Goal: Task Accomplishment & Management: Use online tool/utility

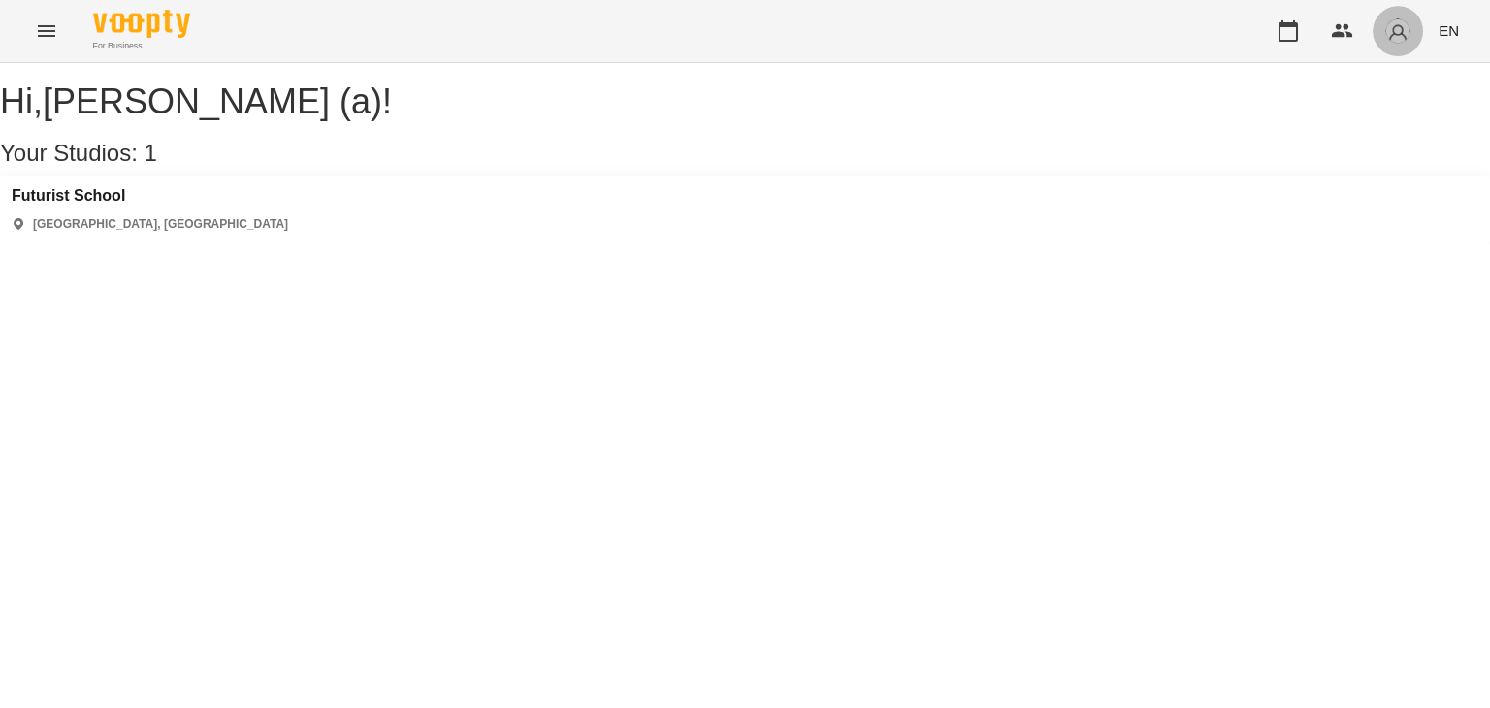
click at [1408, 37] on img "button" at bounding box center [1397, 30] width 27 height 27
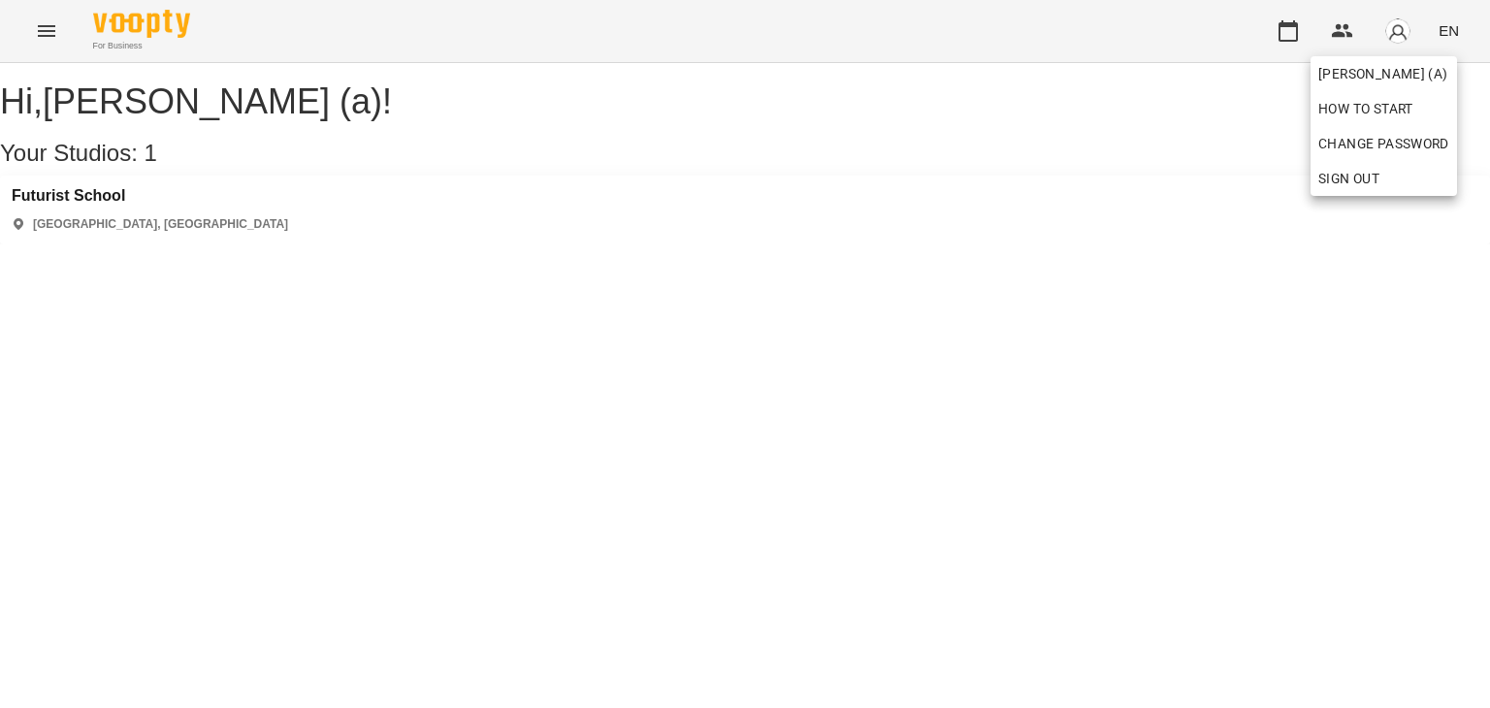
click at [1282, 31] on div at bounding box center [745, 354] width 1490 height 708
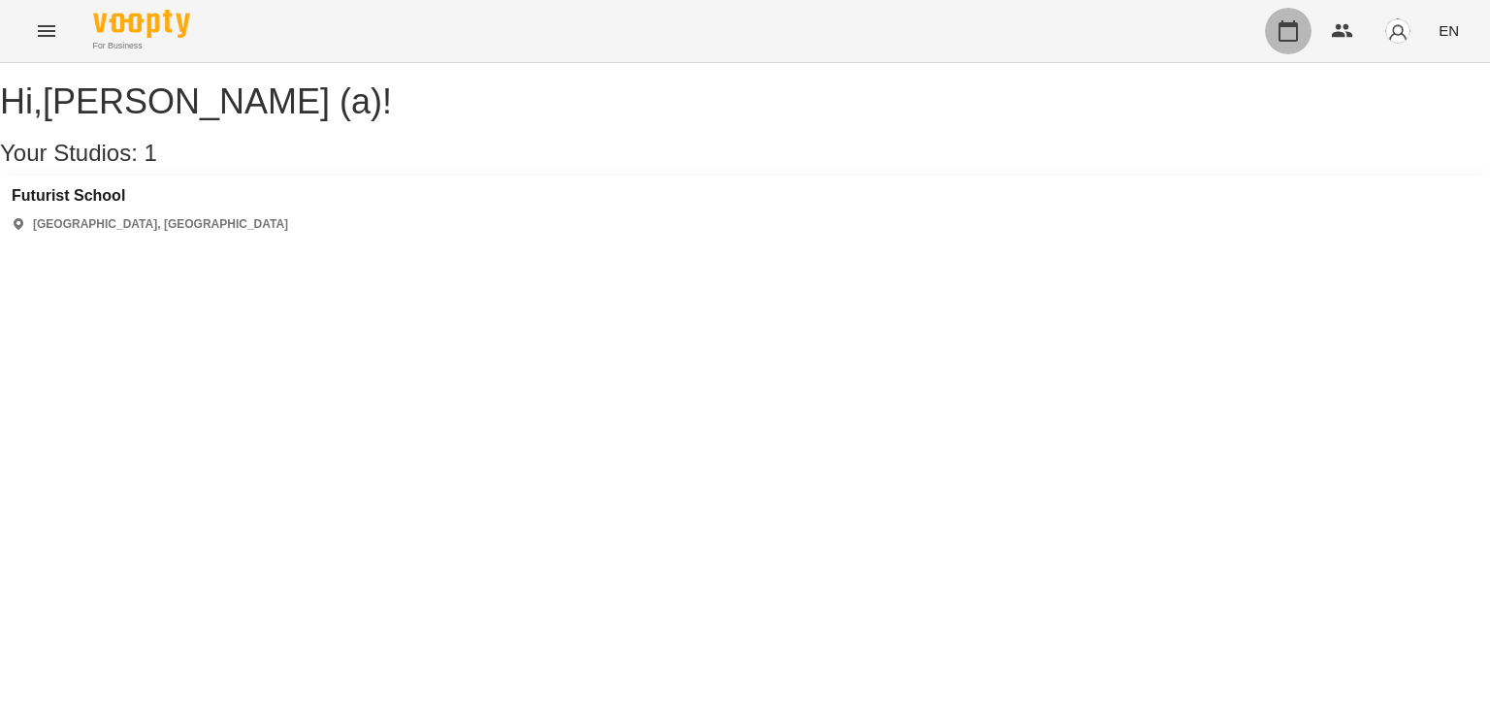
click at [1292, 28] on icon "button" at bounding box center [1287, 30] width 23 height 23
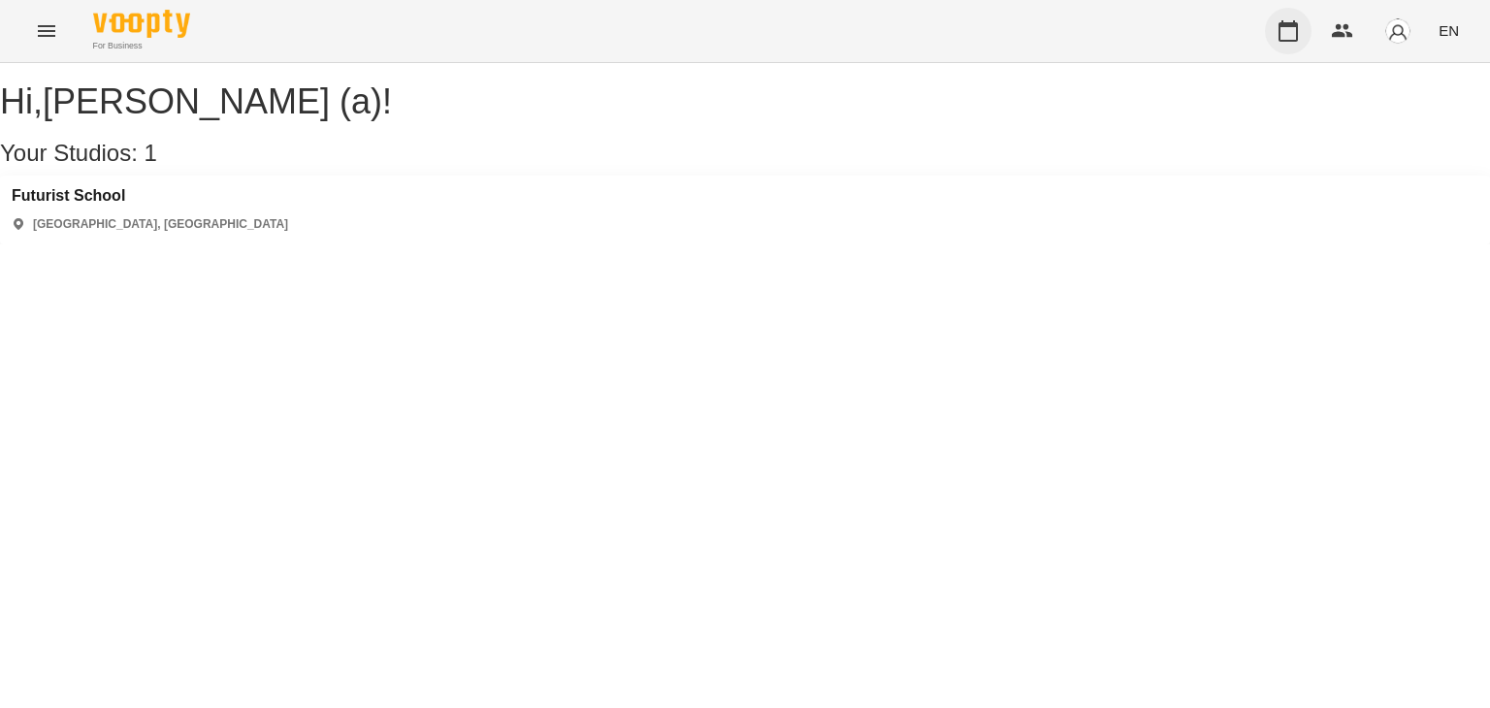
click at [1292, 36] on icon "button" at bounding box center [1287, 30] width 23 height 23
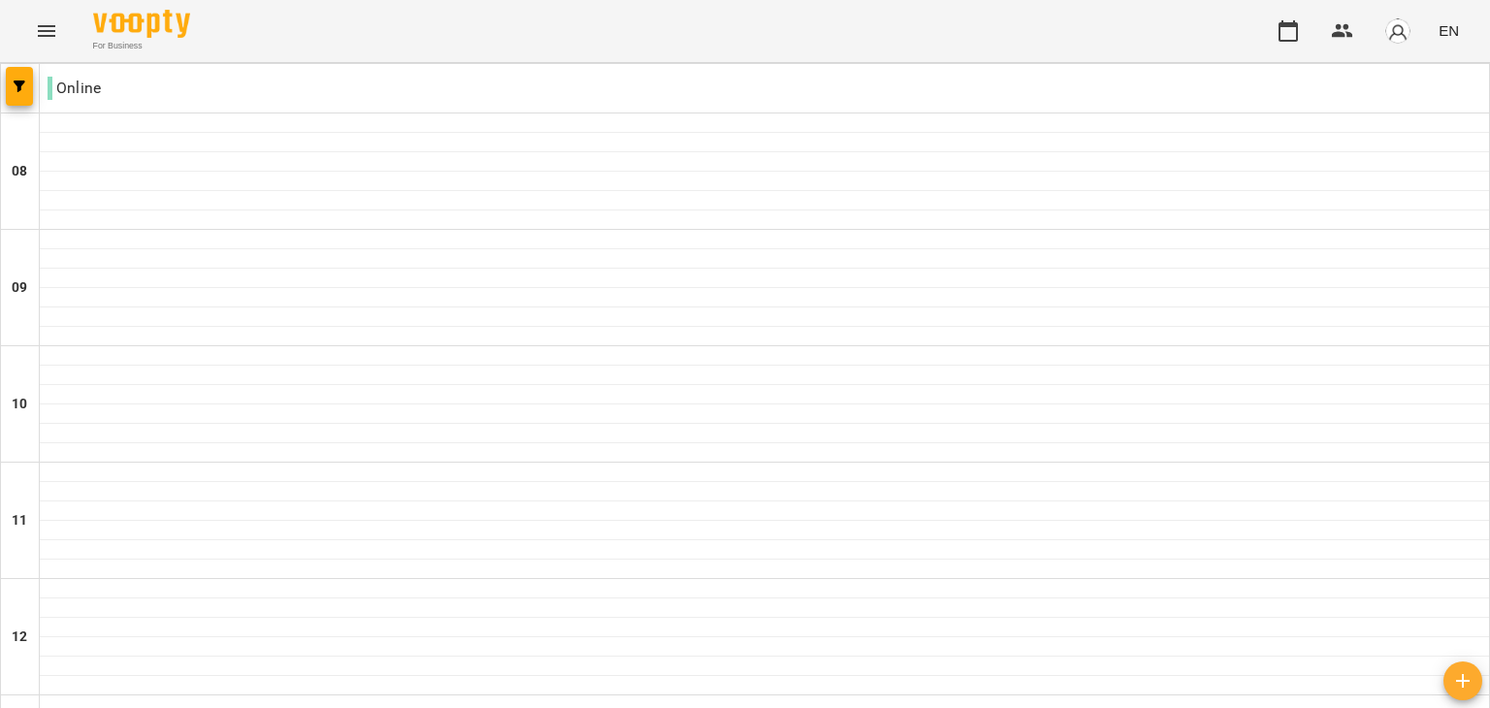
scroll to position [989, 0]
click at [1397, 20] on img "button" at bounding box center [1397, 30] width 27 height 27
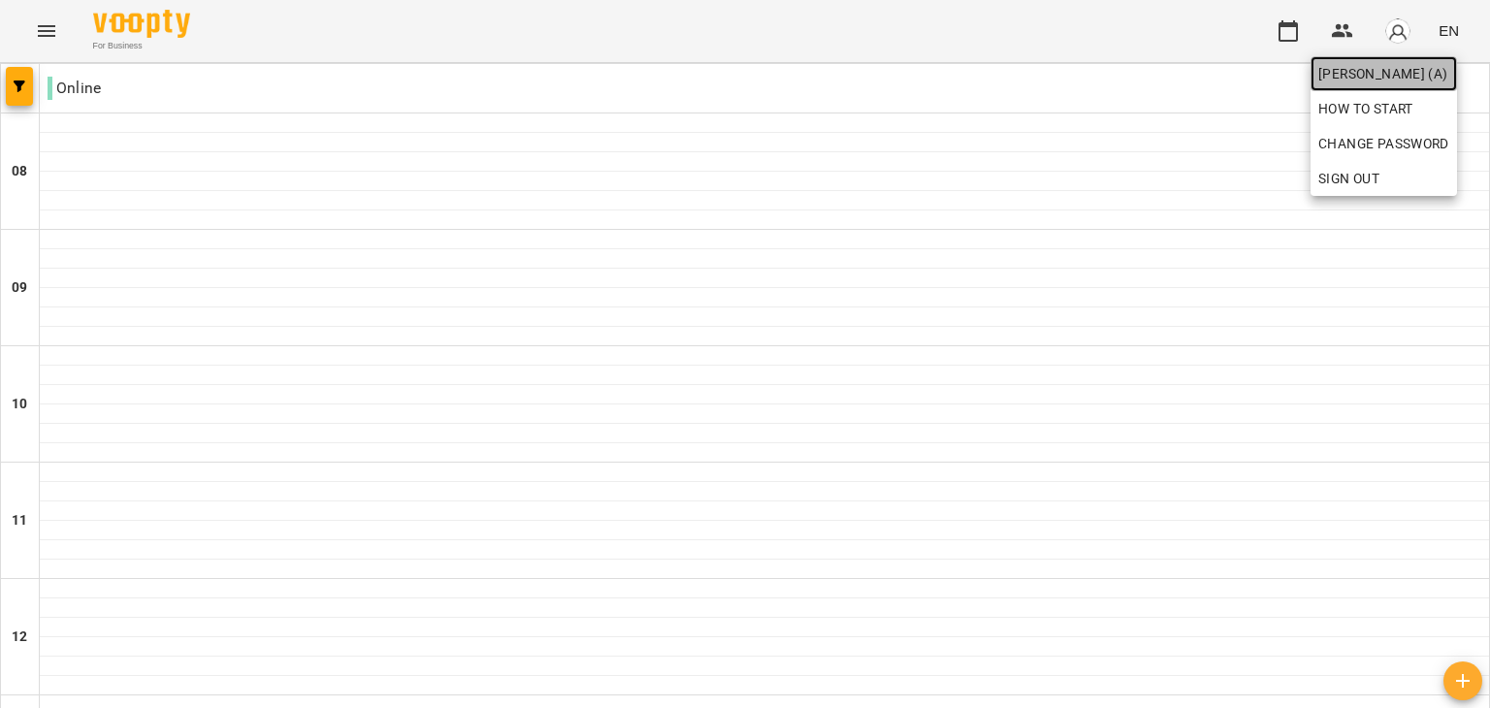
click at [1373, 82] on span "[PERSON_NAME] (а)" at bounding box center [1383, 73] width 131 height 23
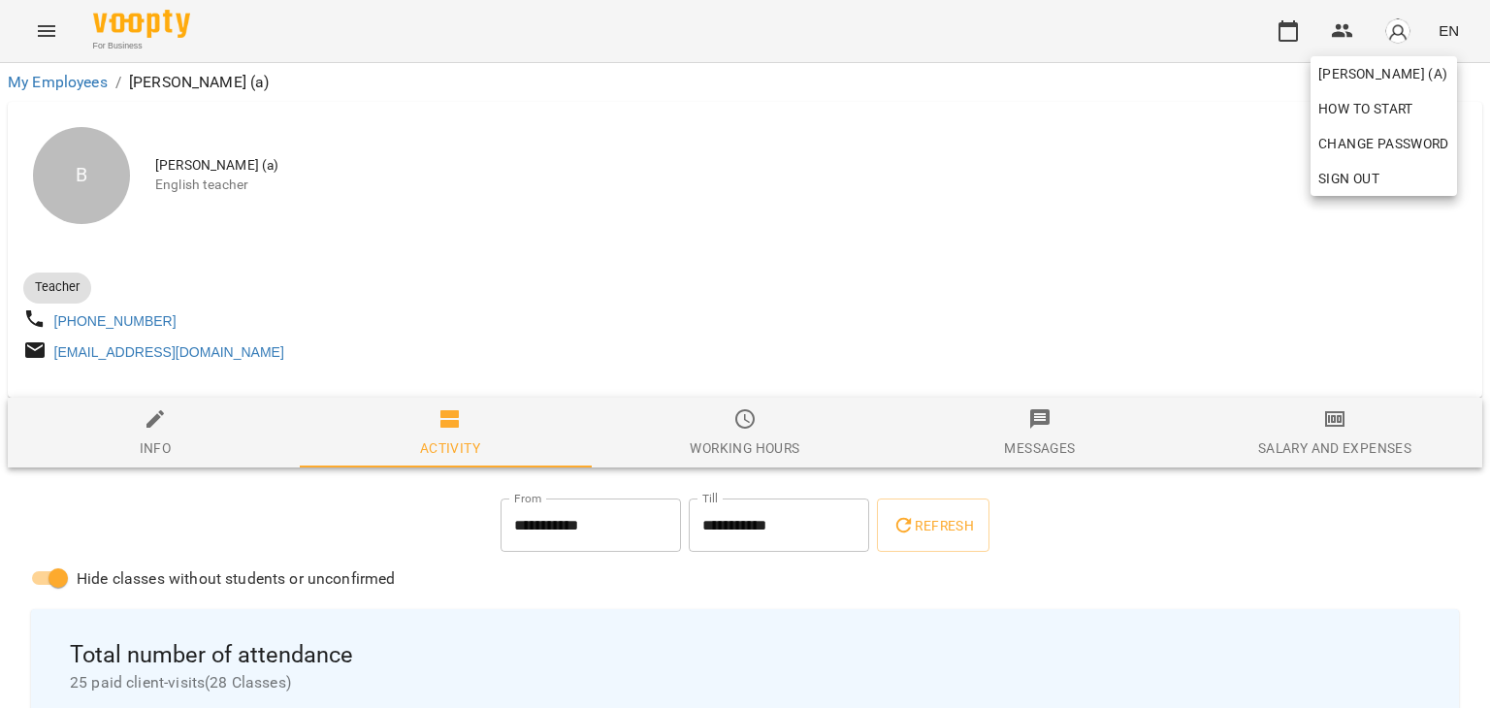
click at [1081, 331] on div at bounding box center [745, 354] width 1490 height 708
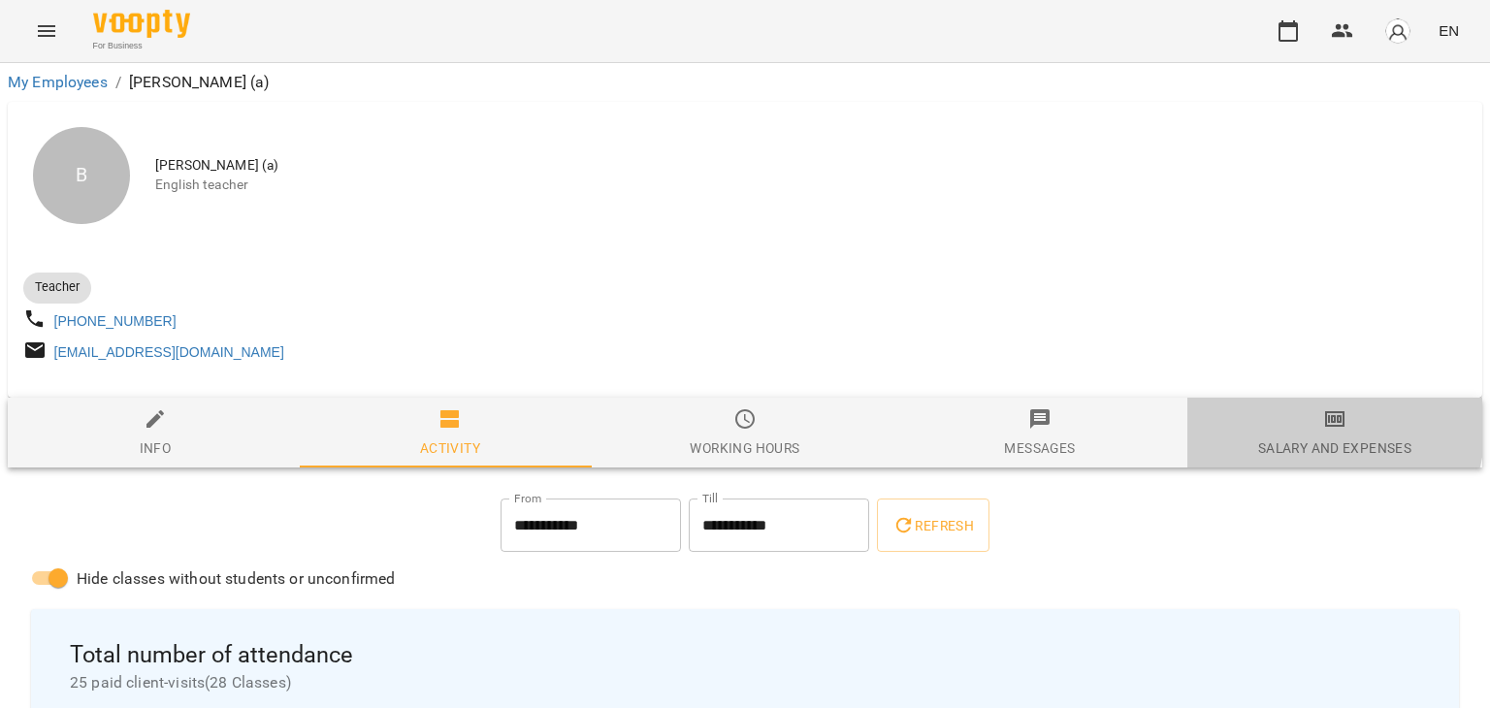
click at [1281, 432] on span "Salary and Expenses" at bounding box center [1335, 433] width 272 height 52
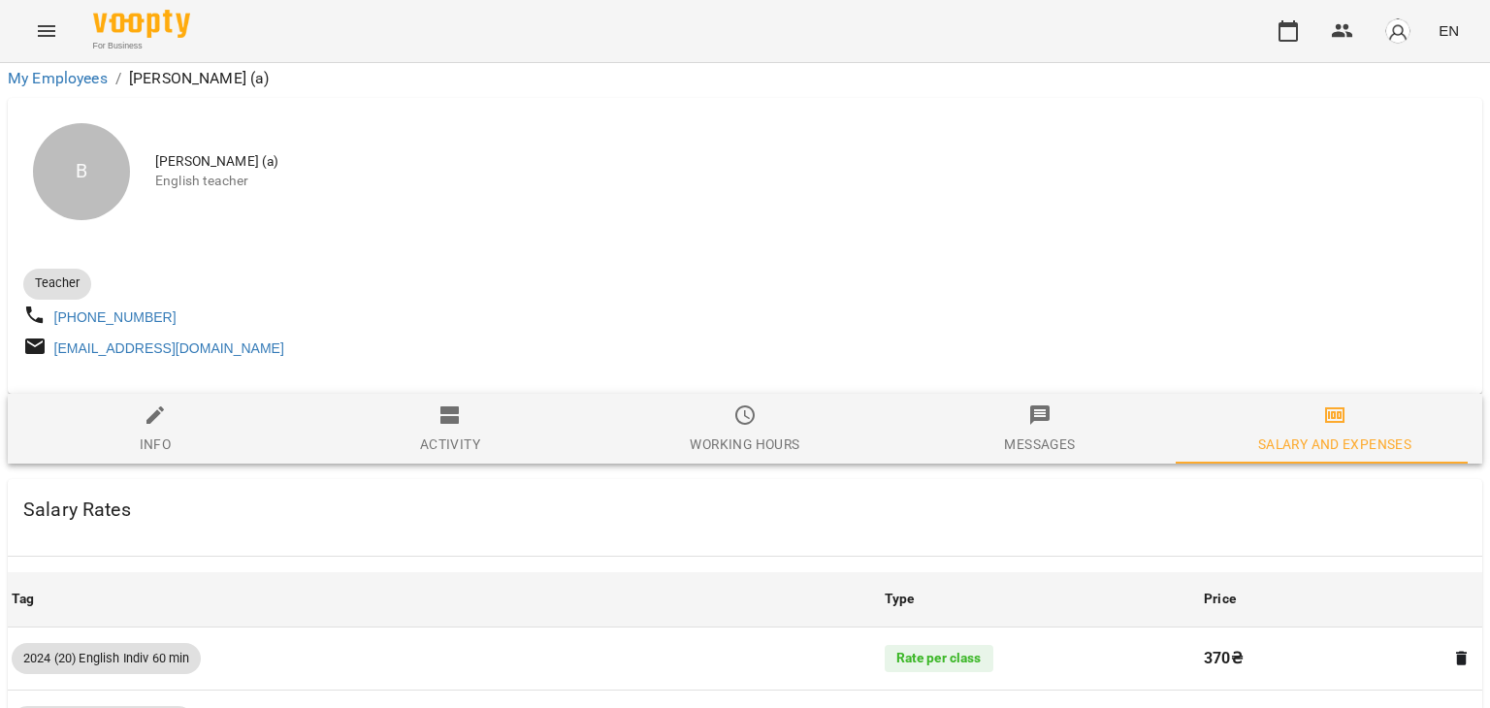
scroll to position [5783, 0]
